Goal: Find specific page/section: Find specific page/section

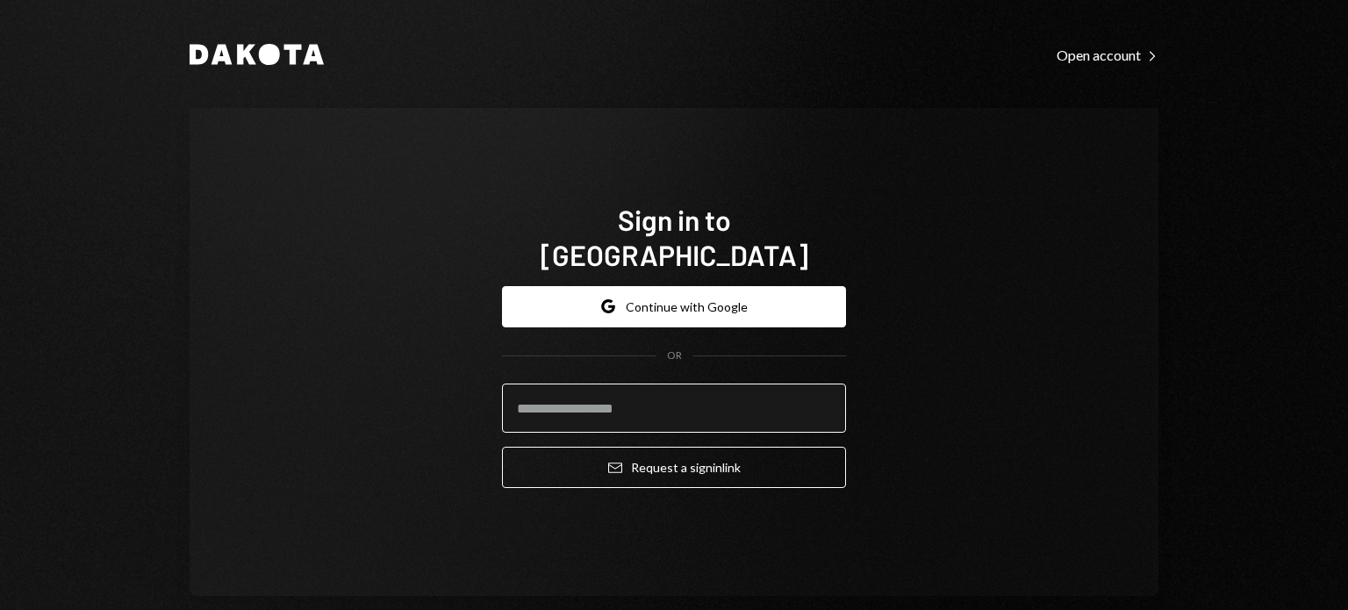
click at [666, 385] on input "email" at bounding box center [674, 408] width 344 height 49
type input "**********"
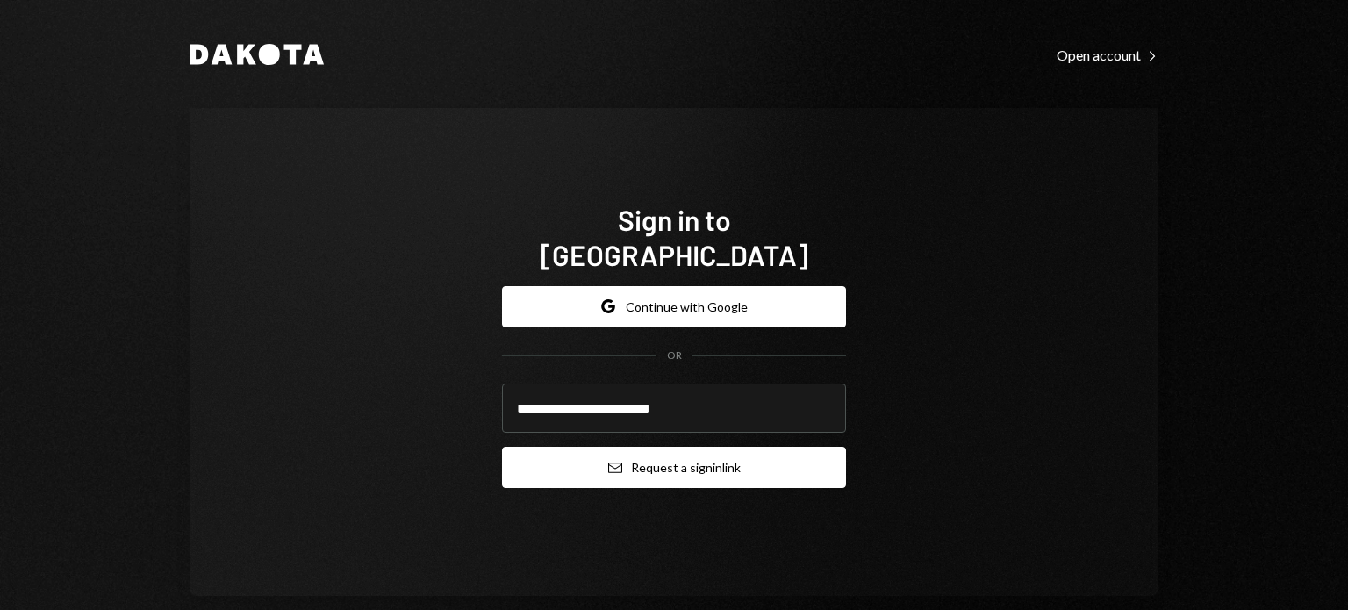
click at [674, 451] on button "Email Request a sign in link" at bounding box center [674, 467] width 344 height 41
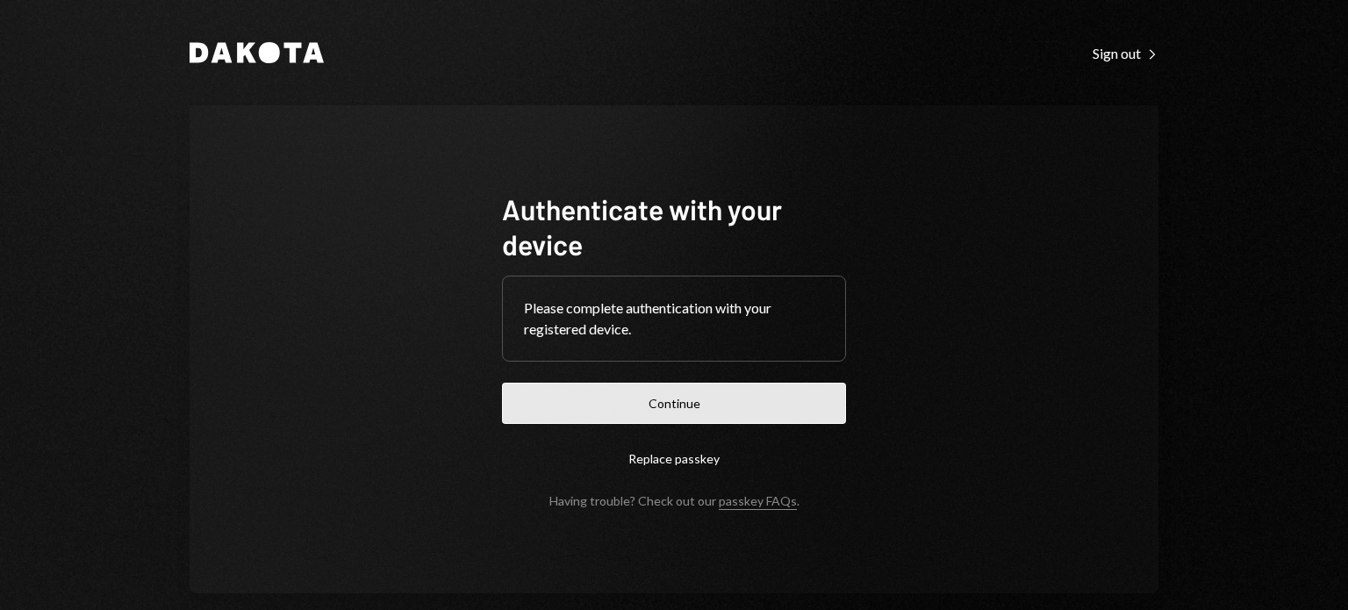
click at [693, 393] on button "Continue" at bounding box center [674, 403] width 344 height 41
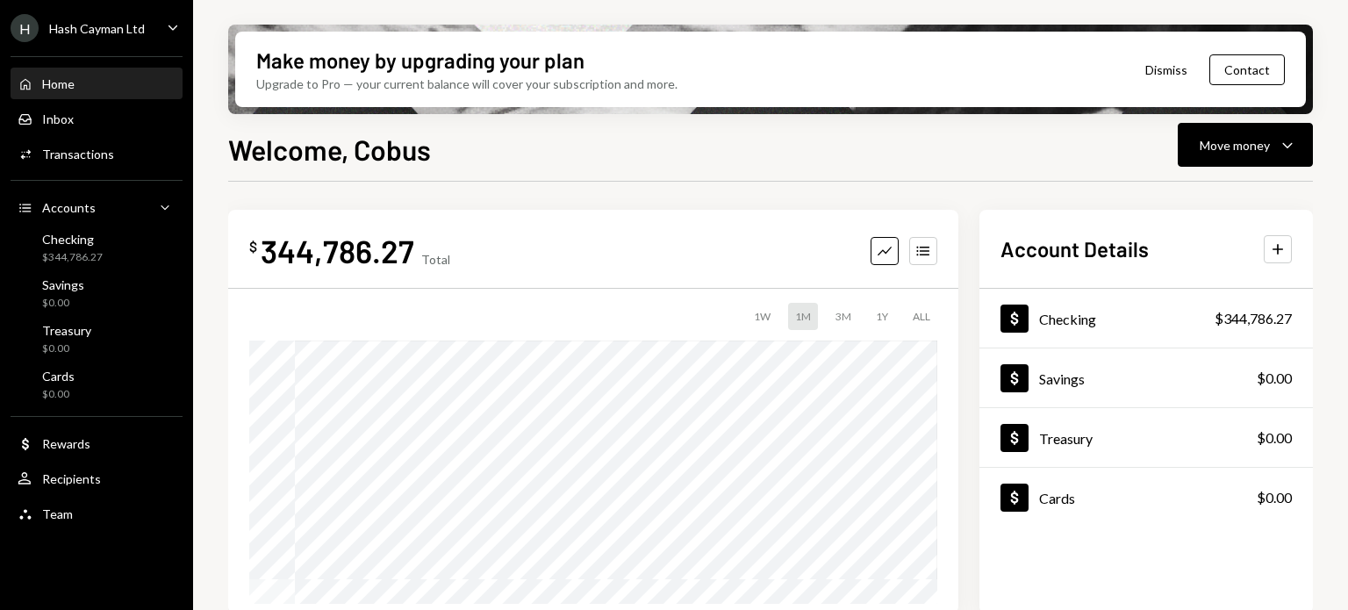
click at [123, 31] on div "Hash Cayman Ltd" at bounding box center [97, 28] width 96 height 15
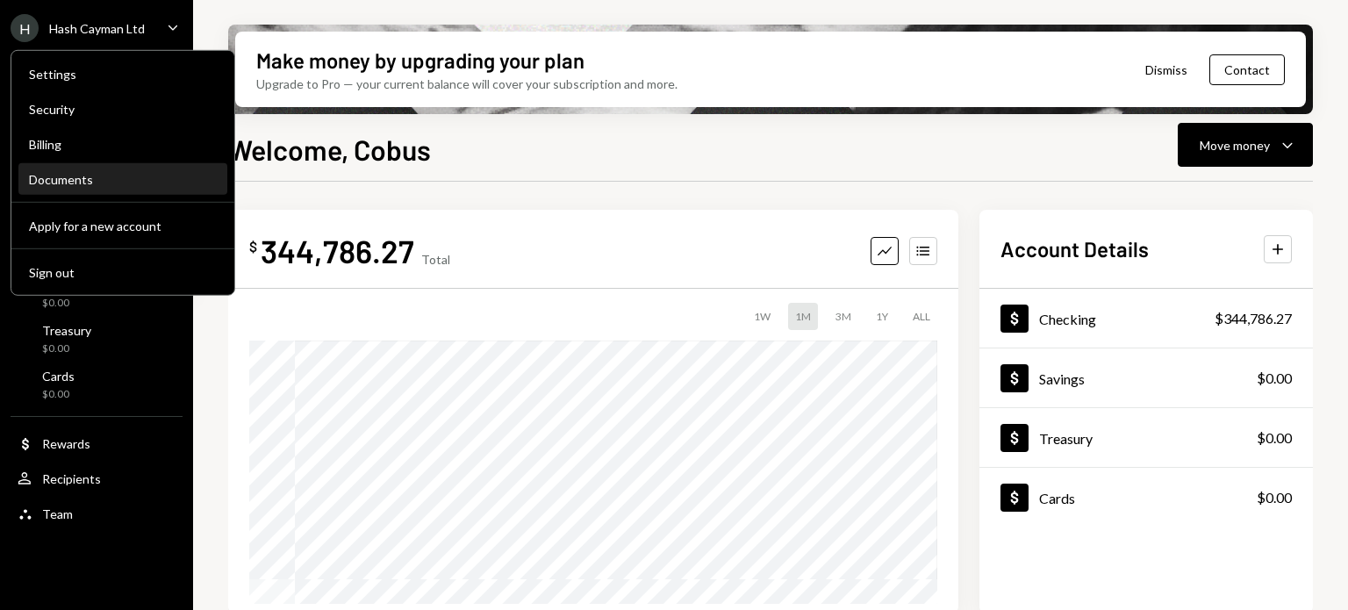
click at [91, 173] on div "Documents" at bounding box center [123, 179] width 188 height 15
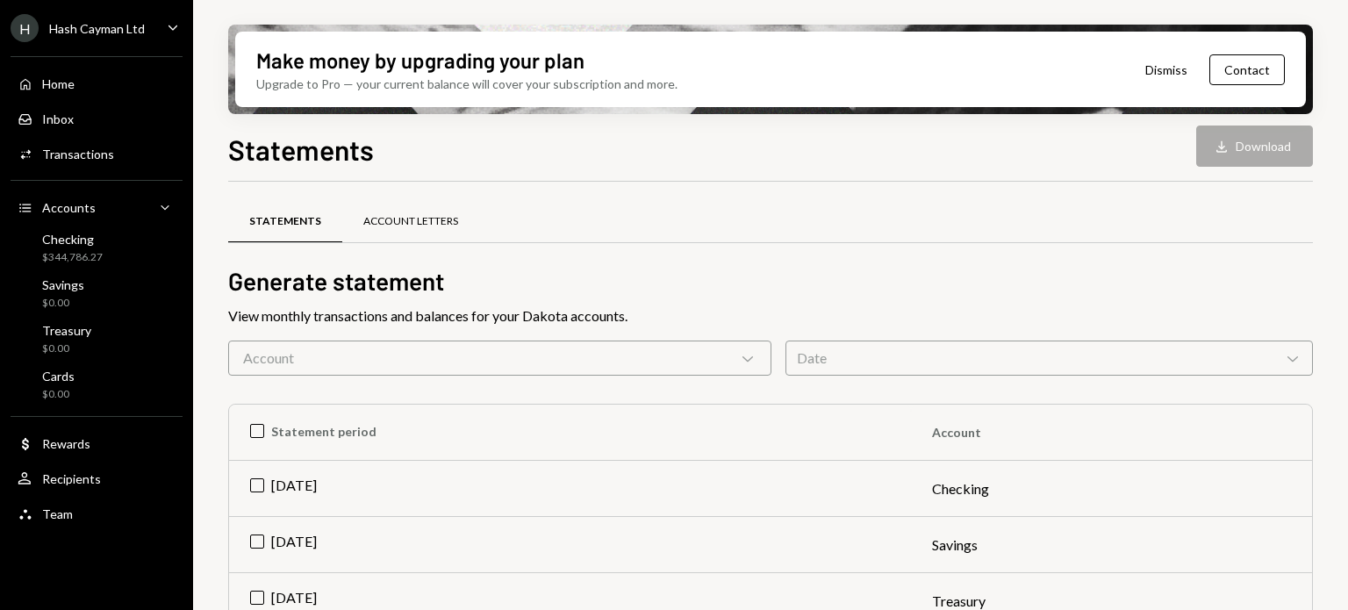
click at [414, 224] on div "Account Letters" at bounding box center [410, 221] width 95 height 15
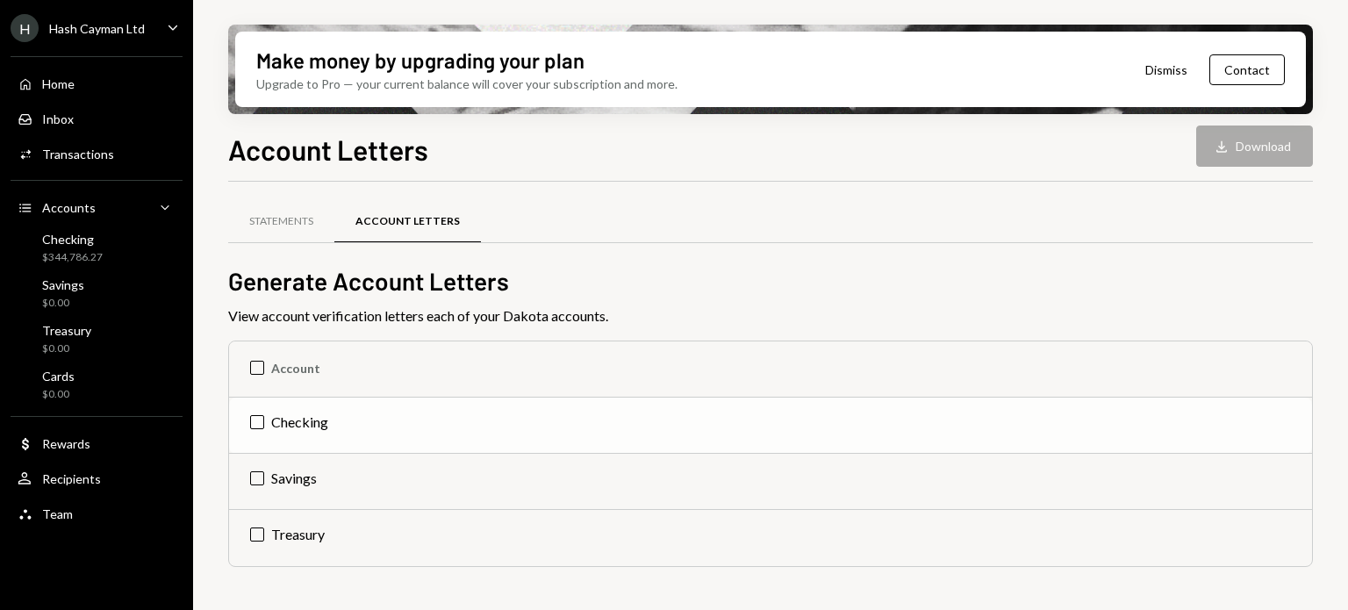
click at [309, 417] on td "Checking" at bounding box center [770, 426] width 1083 height 56
click at [1222, 146] on icon "button" at bounding box center [1222, 145] width 11 height 11
